Goal: Information Seeking & Learning: Learn about a topic

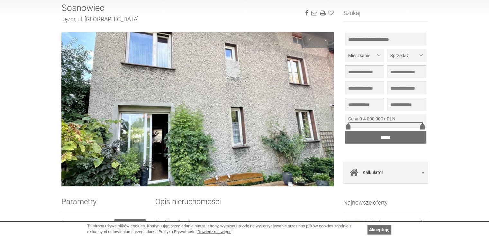
scroll to position [74, 0]
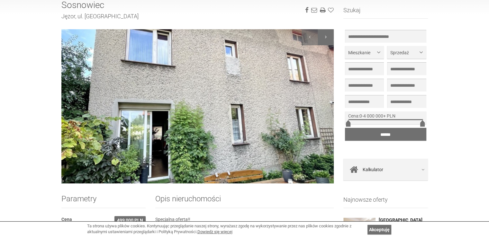
click at [324, 35] on div at bounding box center [325, 37] width 16 height 16
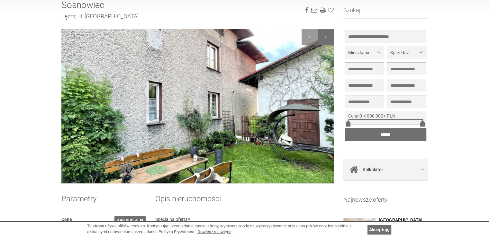
click at [324, 35] on div at bounding box center [325, 37] width 16 height 16
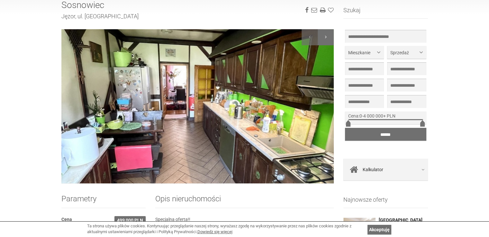
click at [324, 34] on div at bounding box center [325, 37] width 16 height 16
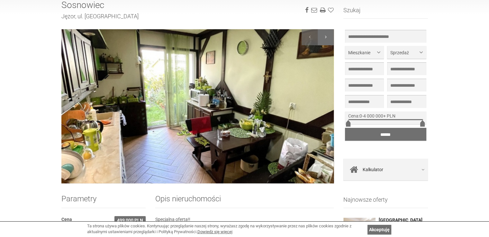
click at [324, 34] on div at bounding box center [325, 37] width 16 height 16
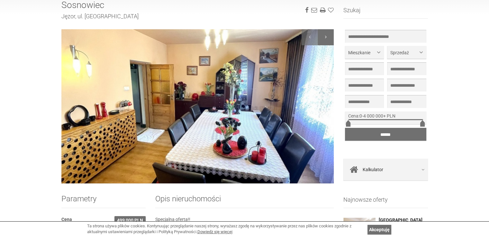
click at [324, 34] on div at bounding box center [325, 37] width 16 height 16
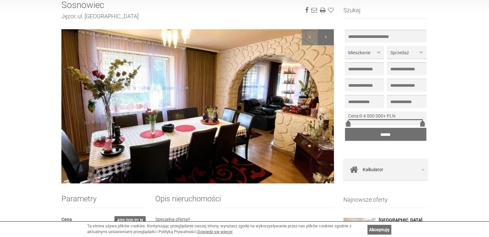
click at [324, 34] on div at bounding box center [325, 37] width 16 height 16
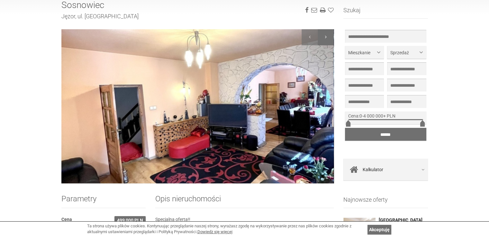
click at [324, 34] on div at bounding box center [325, 37] width 16 height 16
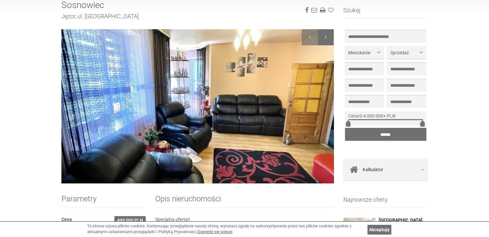
click at [324, 34] on div at bounding box center [325, 37] width 16 height 16
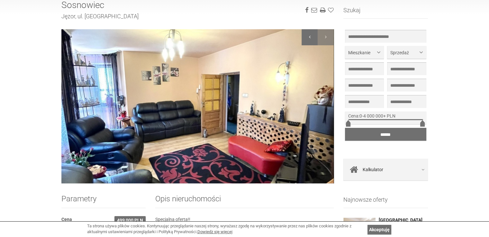
click at [312, 34] on div at bounding box center [309, 37] width 16 height 16
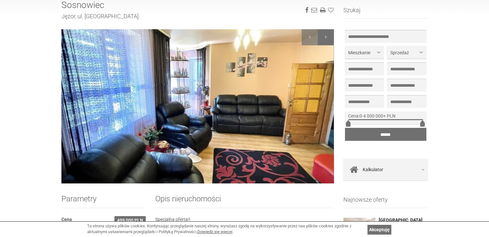
click at [321, 35] on div at bounding box center [325, 37] width 16 height 16
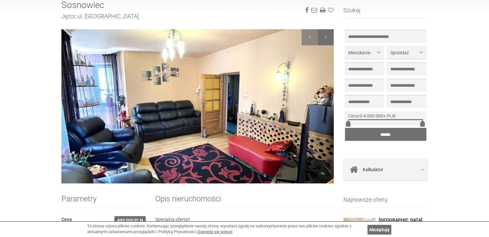
click at [321, 35] on div at bounding box center [325, 37] width 16 height 16
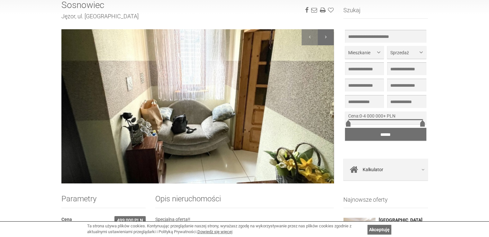
click at [321, 35] on div at bounding box center [325, 37] width 16 height 16
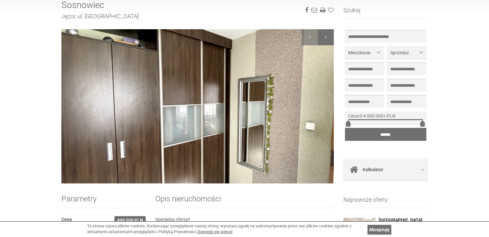
click at [325, 37] on div at bounding box center [325, 37] width 16 height 16
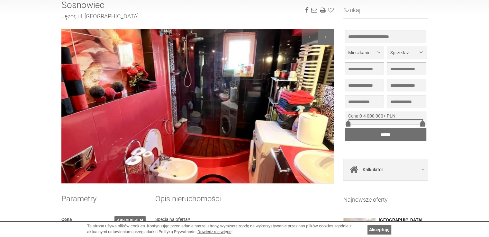
click at [325, 37] on div at bounding box center [325, 37] width 16 height 16
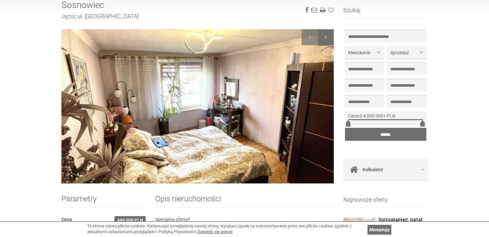
click at [325, 37] on div at bounding box center [325, 37] width 16 height 16
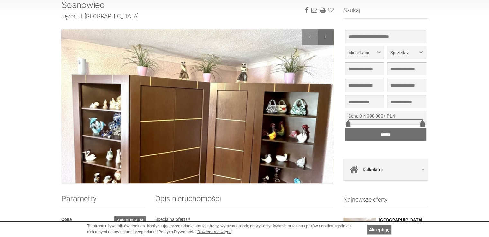
click at [324, 37] on div at bounding box center [325, 37] width 16 height 16
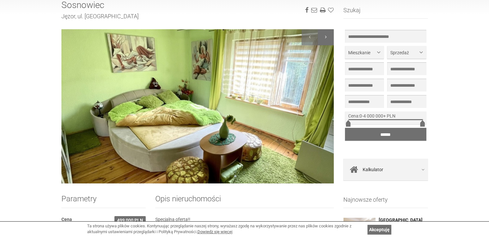
click at [323, 37] on div at bounding box center [325, 37] width 16 height 16
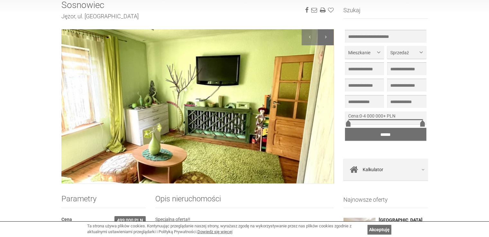
click at [323, 36] on div at bounding box center [325, 37] width 16 height 16
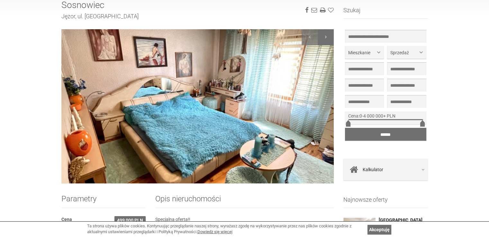
click at [323, 36] on div at bounding box center [325, 37] width 16 height 16
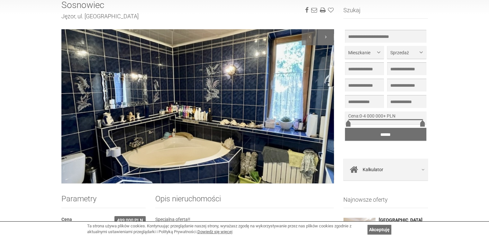
click at [323, 35] on div at bounding box center [325, 37] width 16 height 16
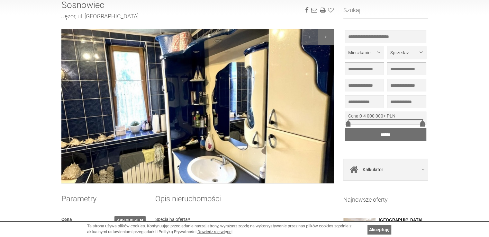
click at [323, 35] on div at bounding box center [325, 37] width 16 height 16
